Goal: Information Seeking & Learning: Learn about a topic

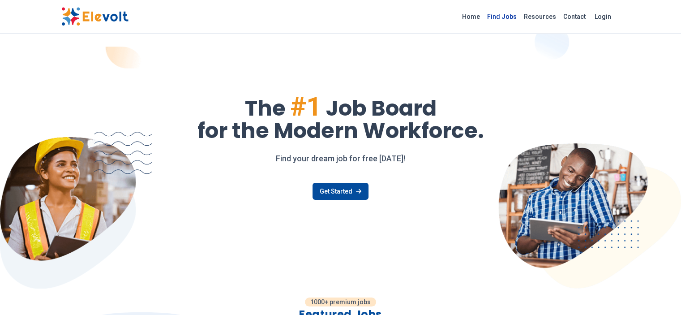
click at [521, 16] on link "Find Jobs" at bounding box center [502, 16] width 37 height 14
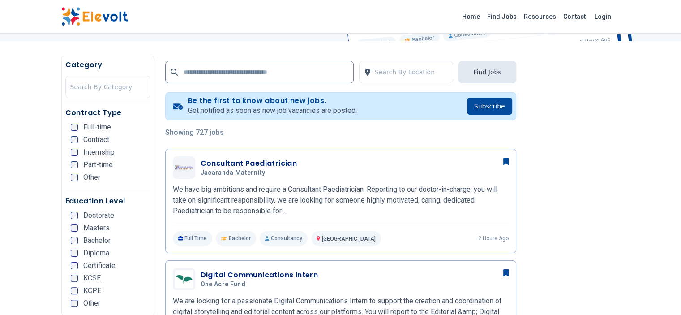
scroll to position [191, 0]
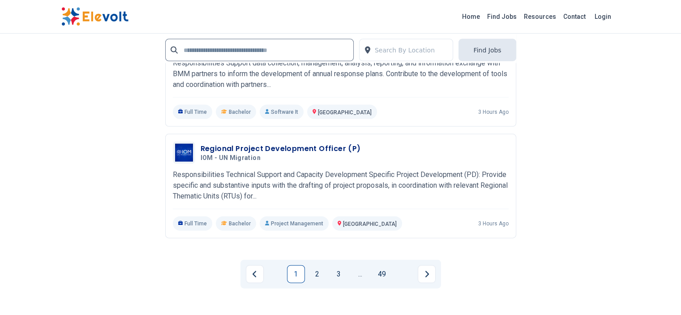
scroll to position [1989, 0]
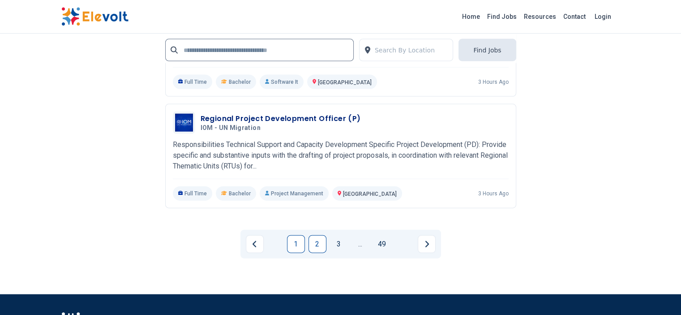
click at [317, 235] on link "2" at bounding box center [318, 244] width 18 height 18
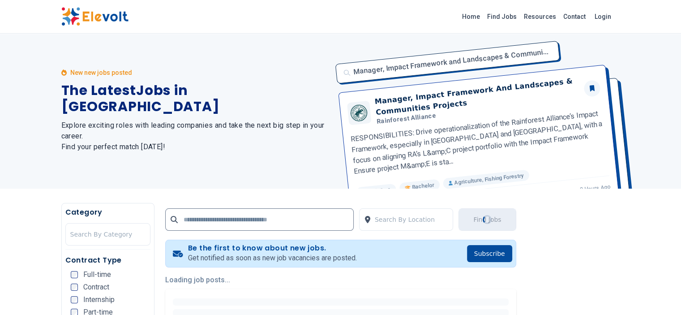
scroll to position [0, 0]
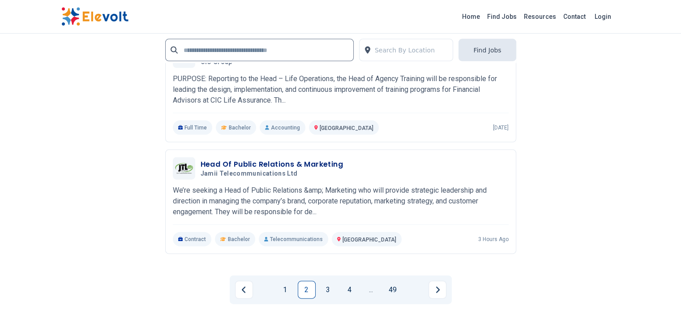
scroll to position [2054, 0]
